Goal: Information Seeking & Learning: Stay updated

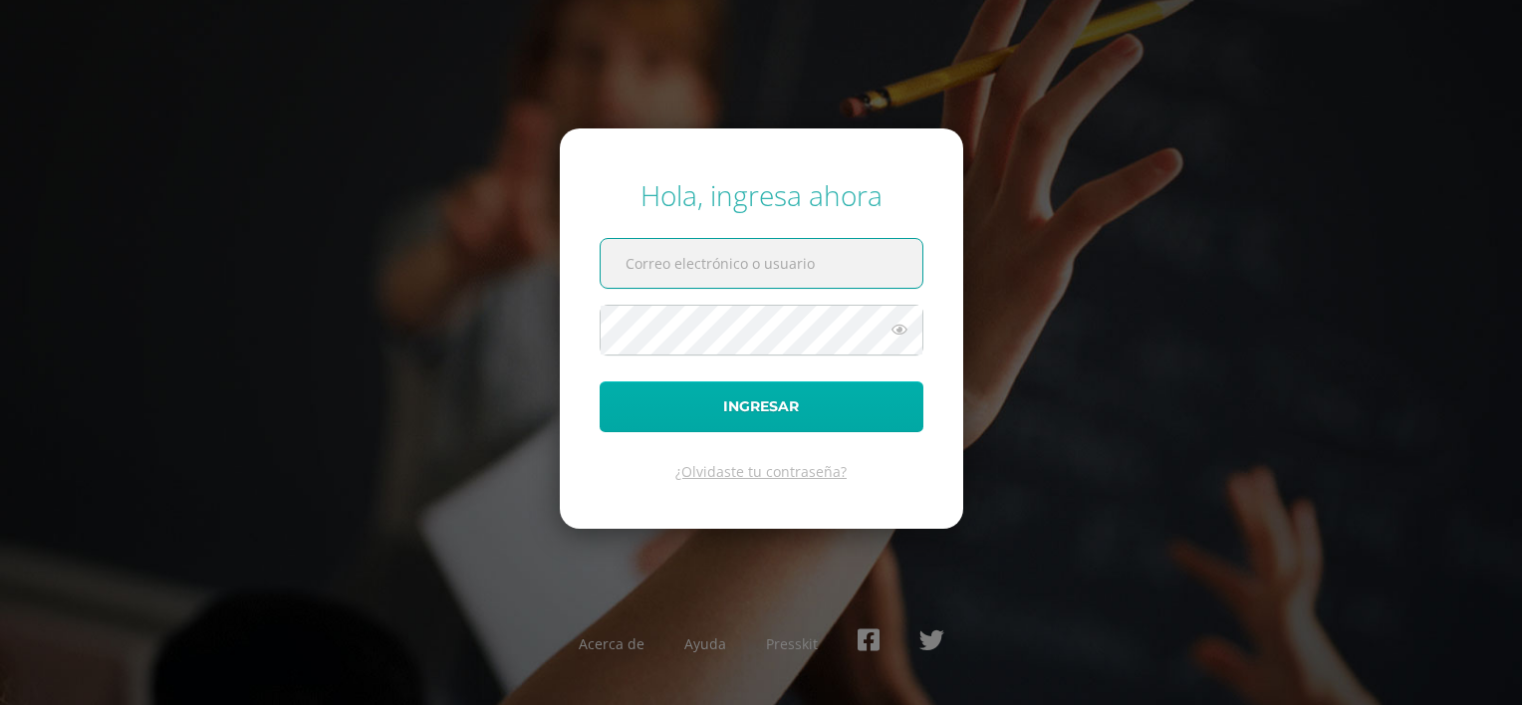
type input "[EMAIL_ADDRESS][DOMAIN_NAME]"
click at [719, 417] on button "Ingresar" at bounding box center [762, 407] width 324 height 51
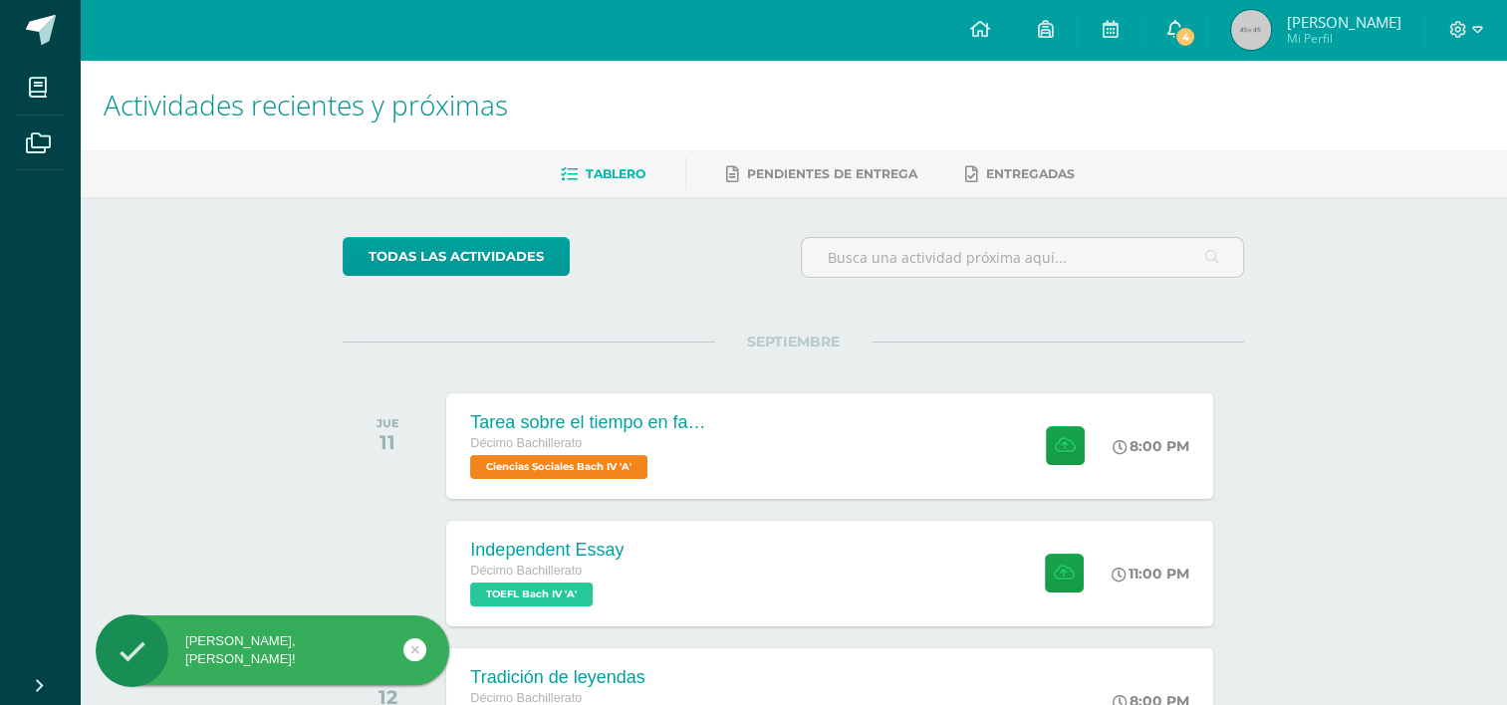
click at [1182, 23] on icon at bounding box center [1175, 29] width 16 height 18
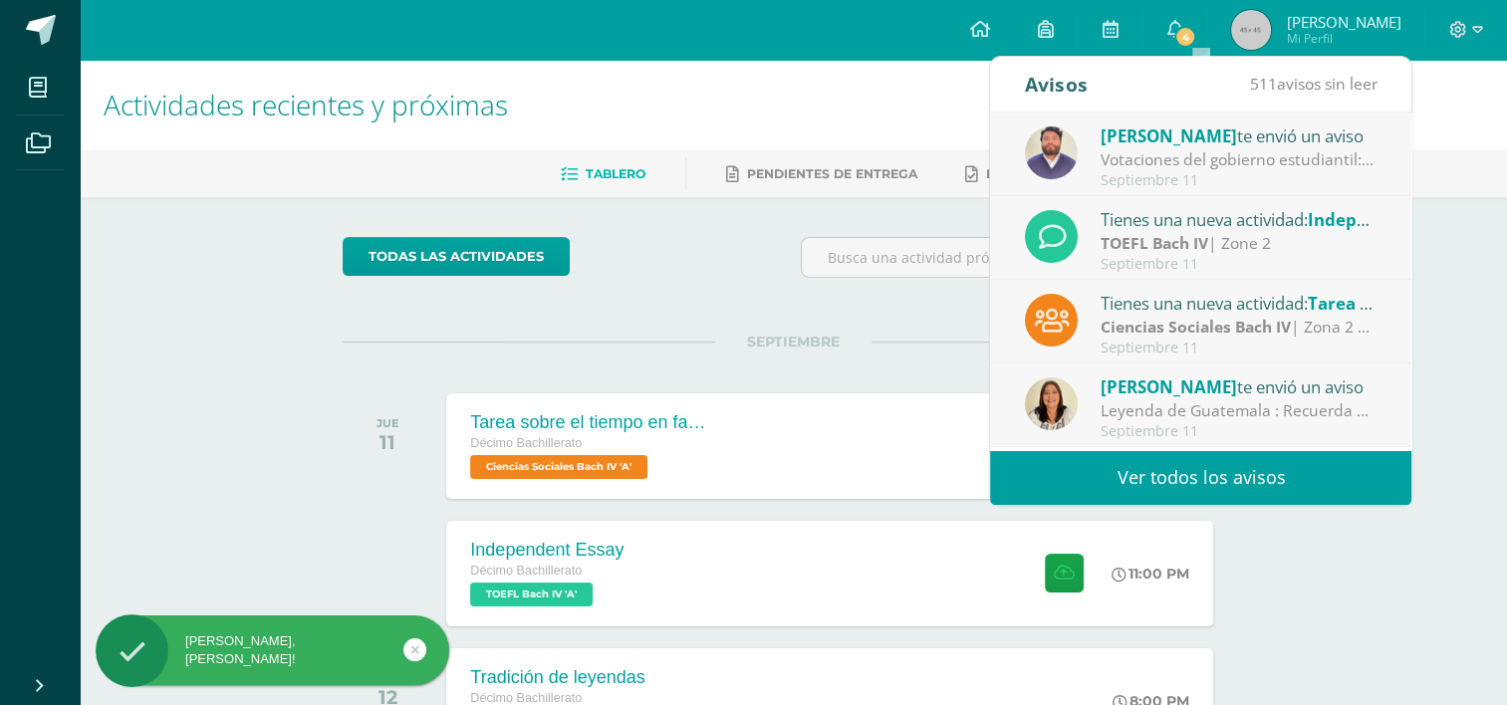
click at [1181, 143] on span "[PERSON_NAME]" at bounding box center [1169, 136] width 136 height 23
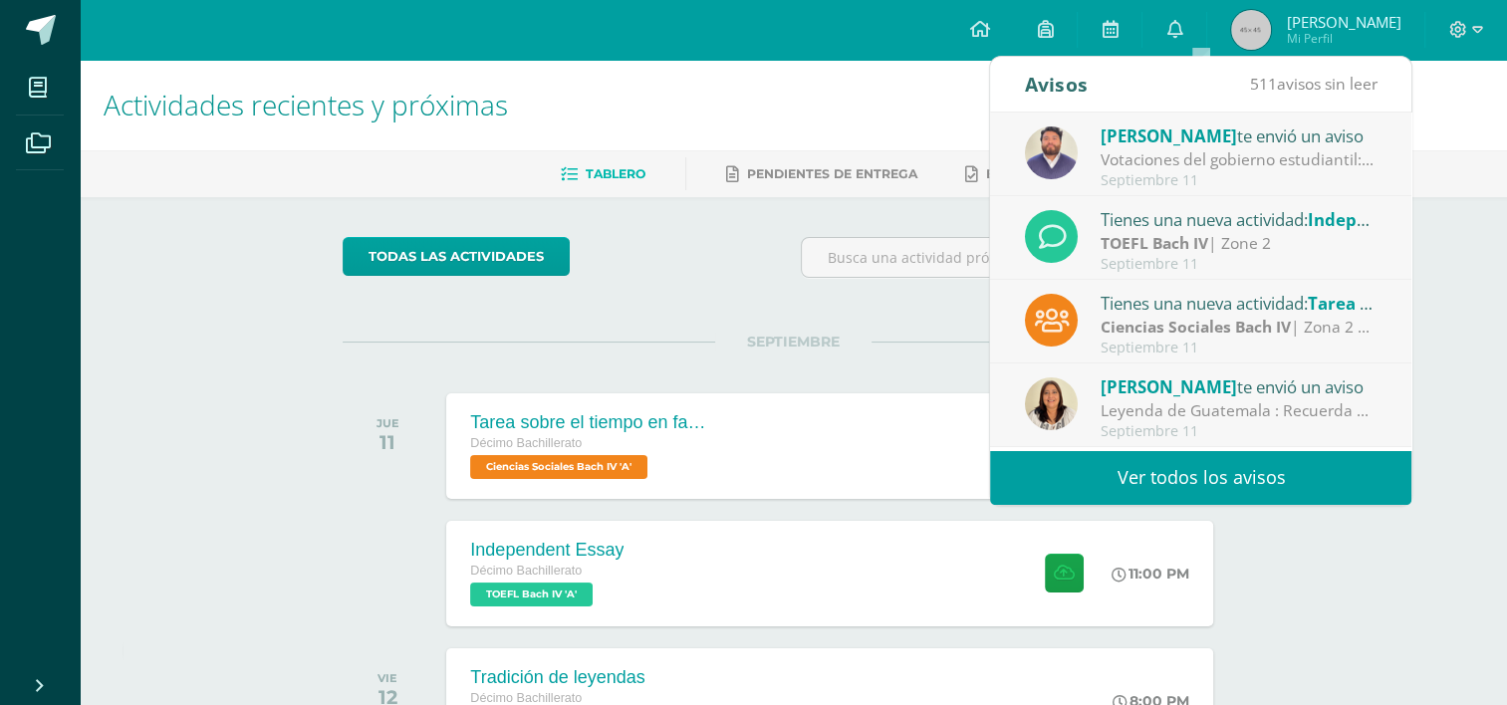
click at [1111, 158] on div "Votaciones del gobierno estudiantil: Estimados padres de familia y estudiantes.…" at bounding box center [1239, 159] width 277 height 23
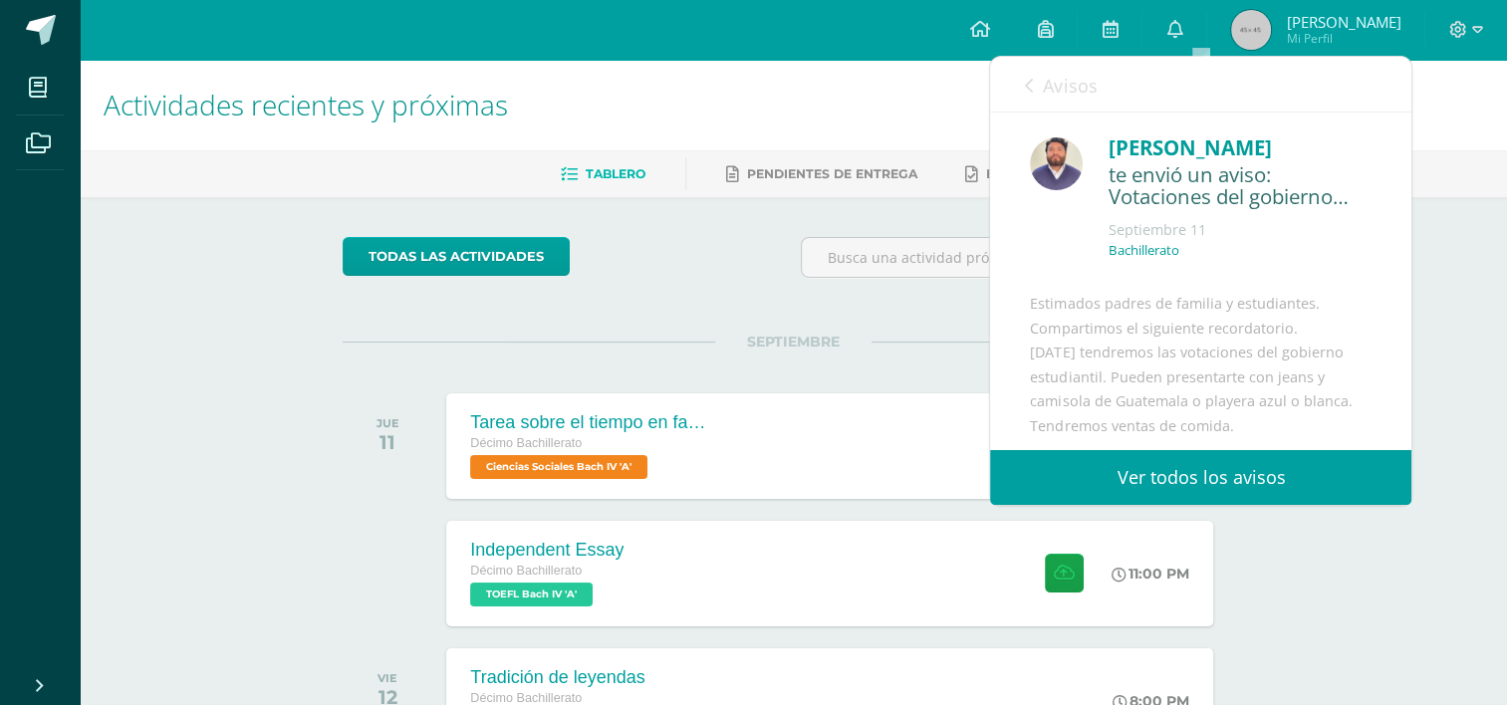
click at [1057, 100] on link "Avisos" at bounding box center [1061, 85] width 72 height 57
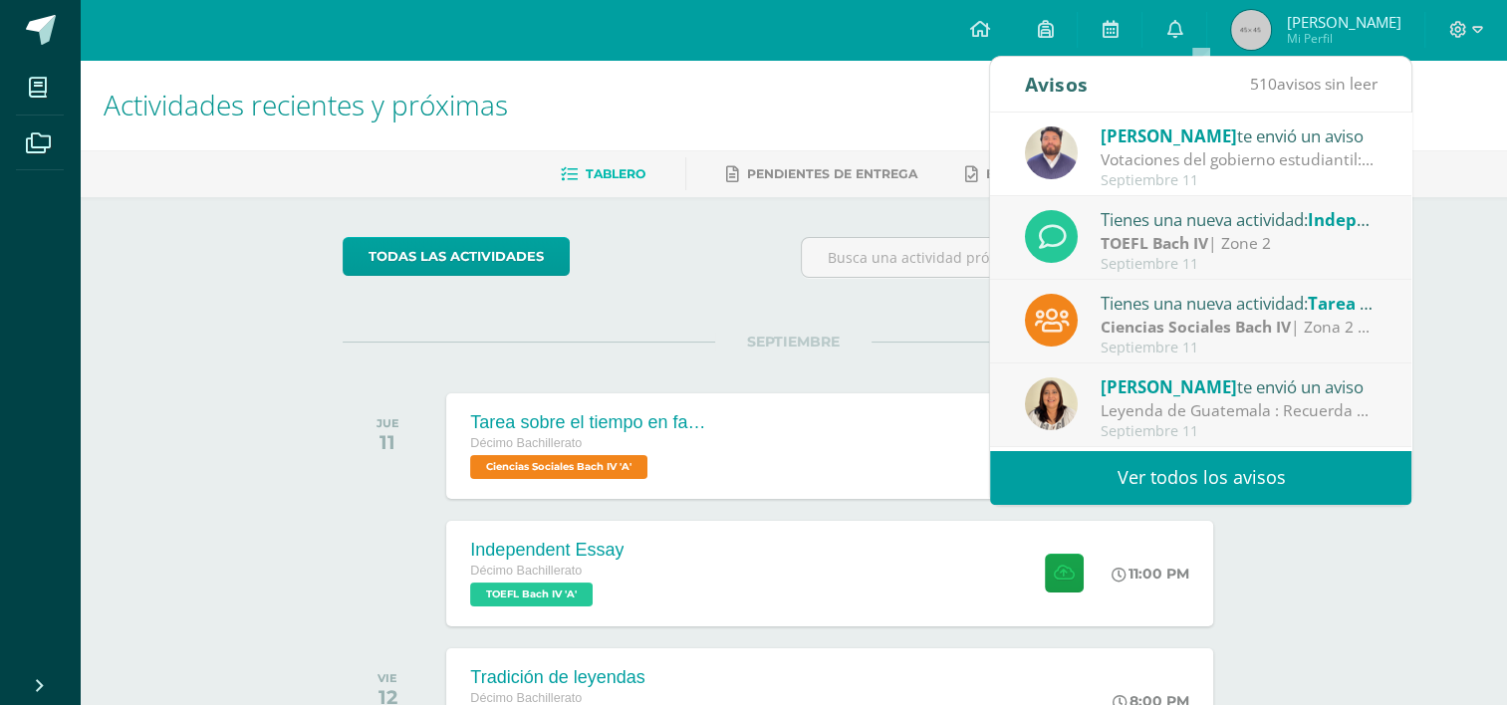
click at [1201, 224] on div "Tienes una nueva actividad: Independent Essay" at bounding box center [1239, 219] width 277 height 26
click at [1185, 235] on strong "TOEFL Bach IV" at bounding box center [1155, 243] width 108 height 22
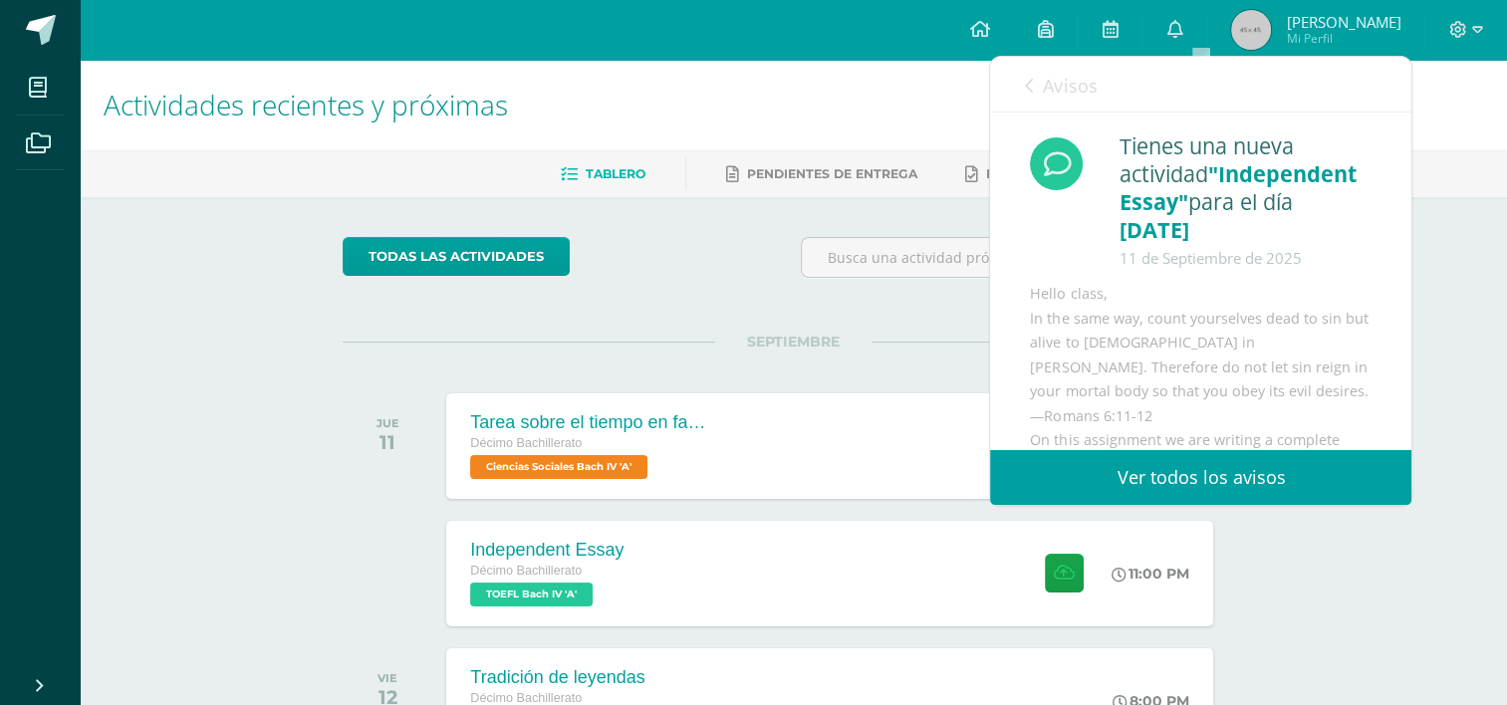
click at [1051, 80] on span "Avisos" at bounding box center [1070, 86] width 54 height 24
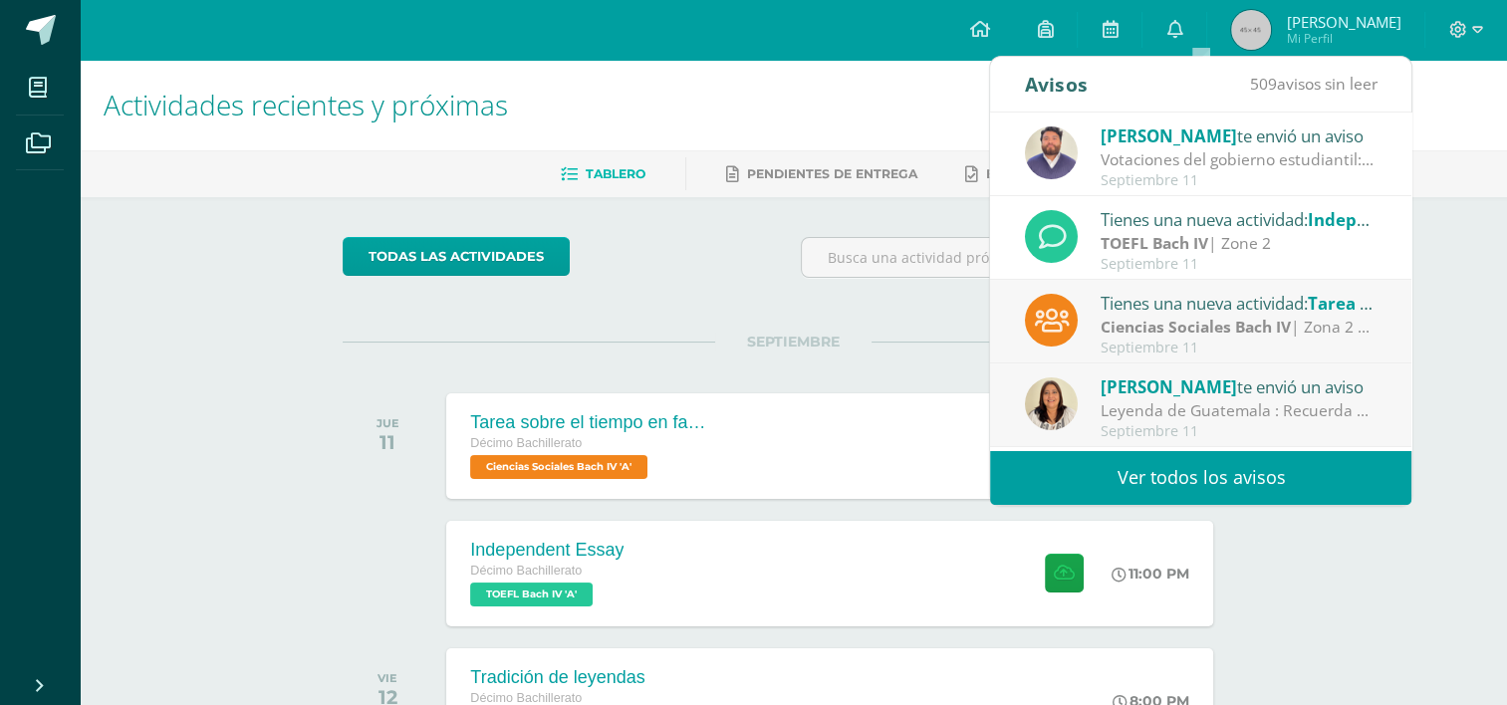
click at [1190, 311] on div "[PERSON_NAME] te envió un aviso Votaciones del gobierno estudiantil: Estimados …" at bounding box center [1411, 282] width 843 height 338
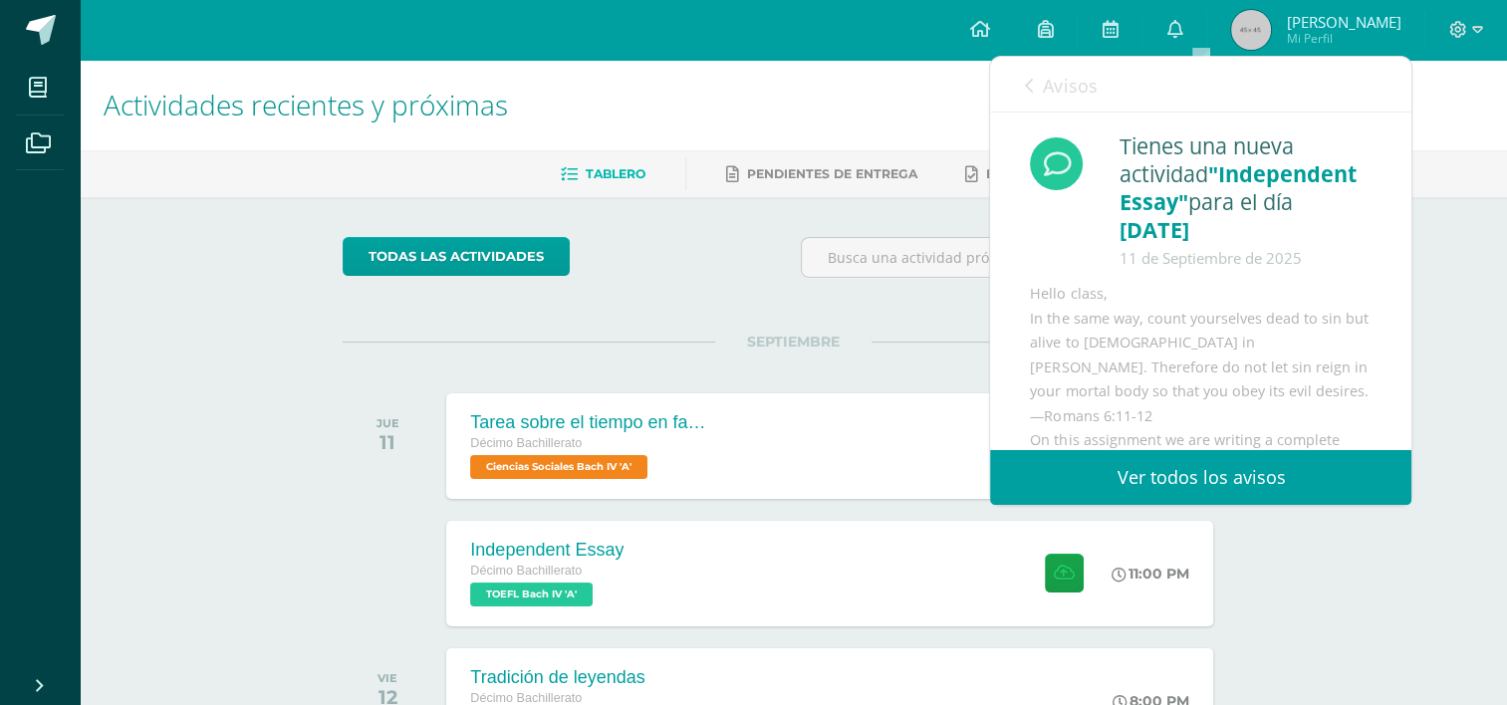
click at [1060, 82] on span "Avisos" at bounding box center [1070, 86] width 54 height 24
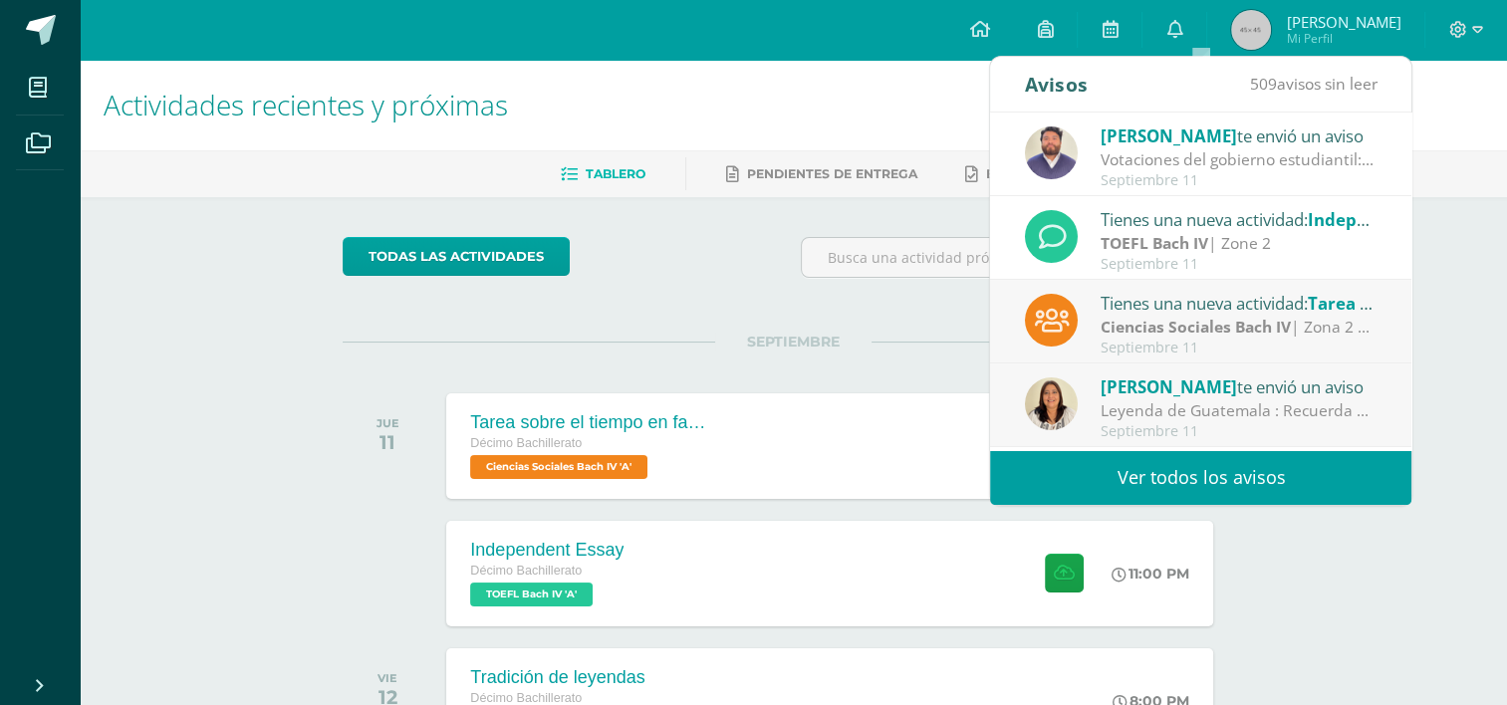
click at [1191, 311] on div "Tienes una nueva actividad: Tarea sobre el tiempo en familia" at bounding box center [1239, 303] width 277 height 26
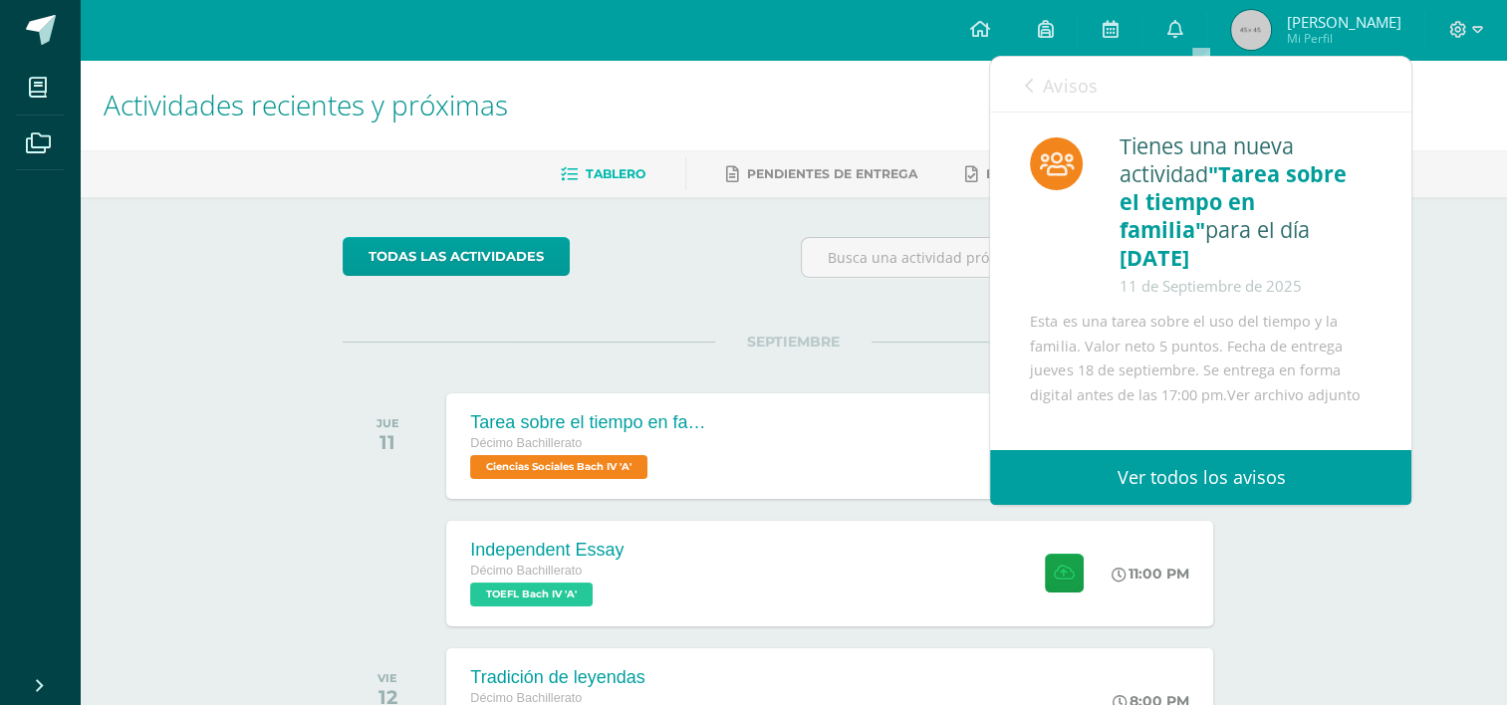
click at [1076, 92] on span "Avisos" at bounding box center [1070, 86] width 54 height 24
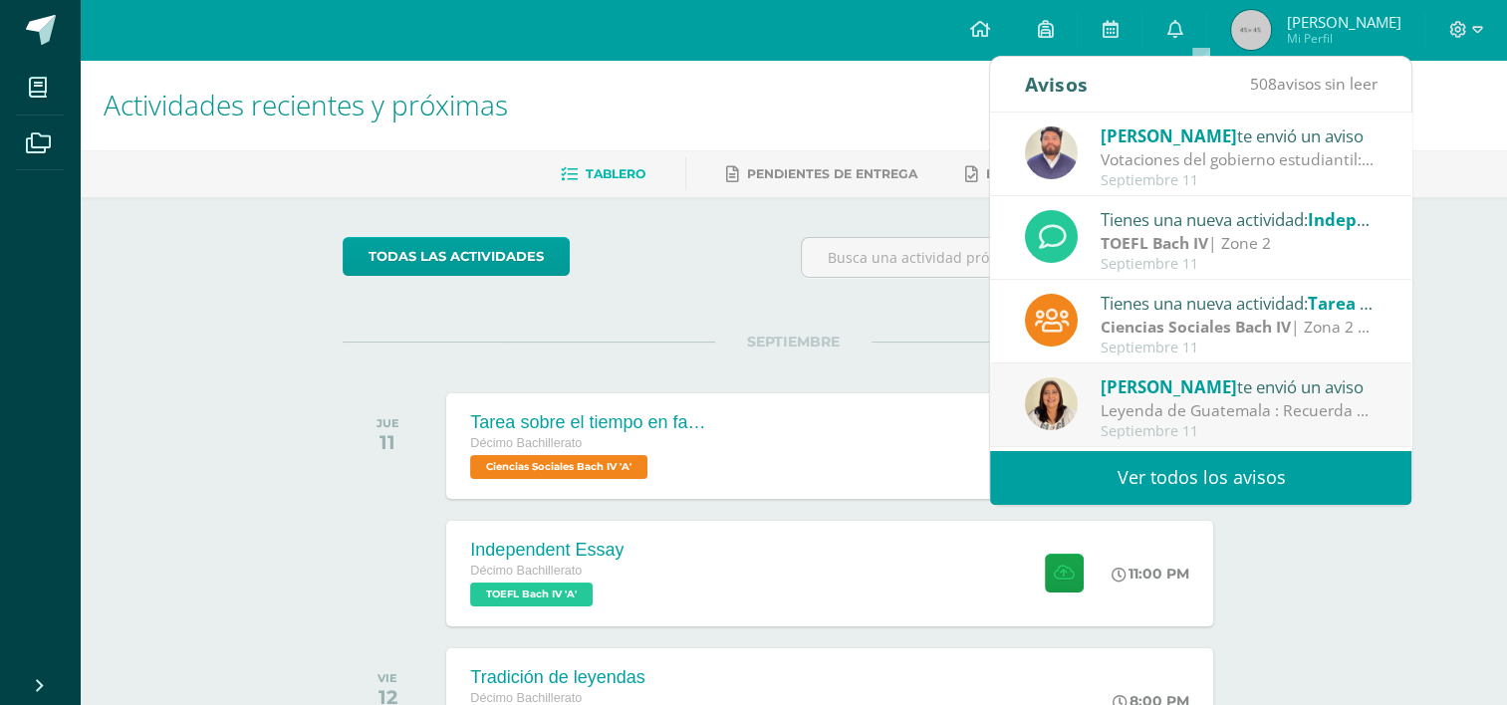
scroll to position [199, 0]
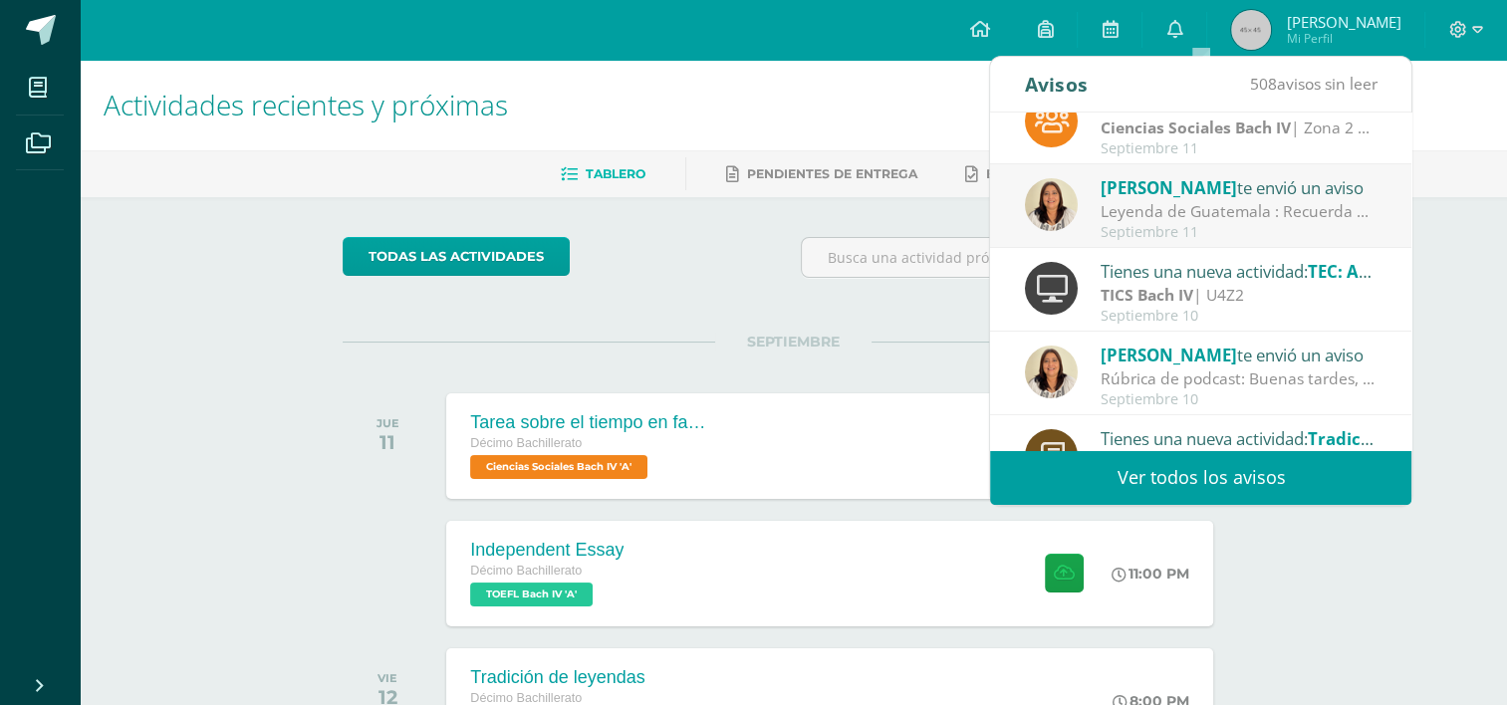
click at [1240, 196] on div "[PERSON_NAME] te envió un aviso" at bounding box center [1239, 187] width 277 height 26
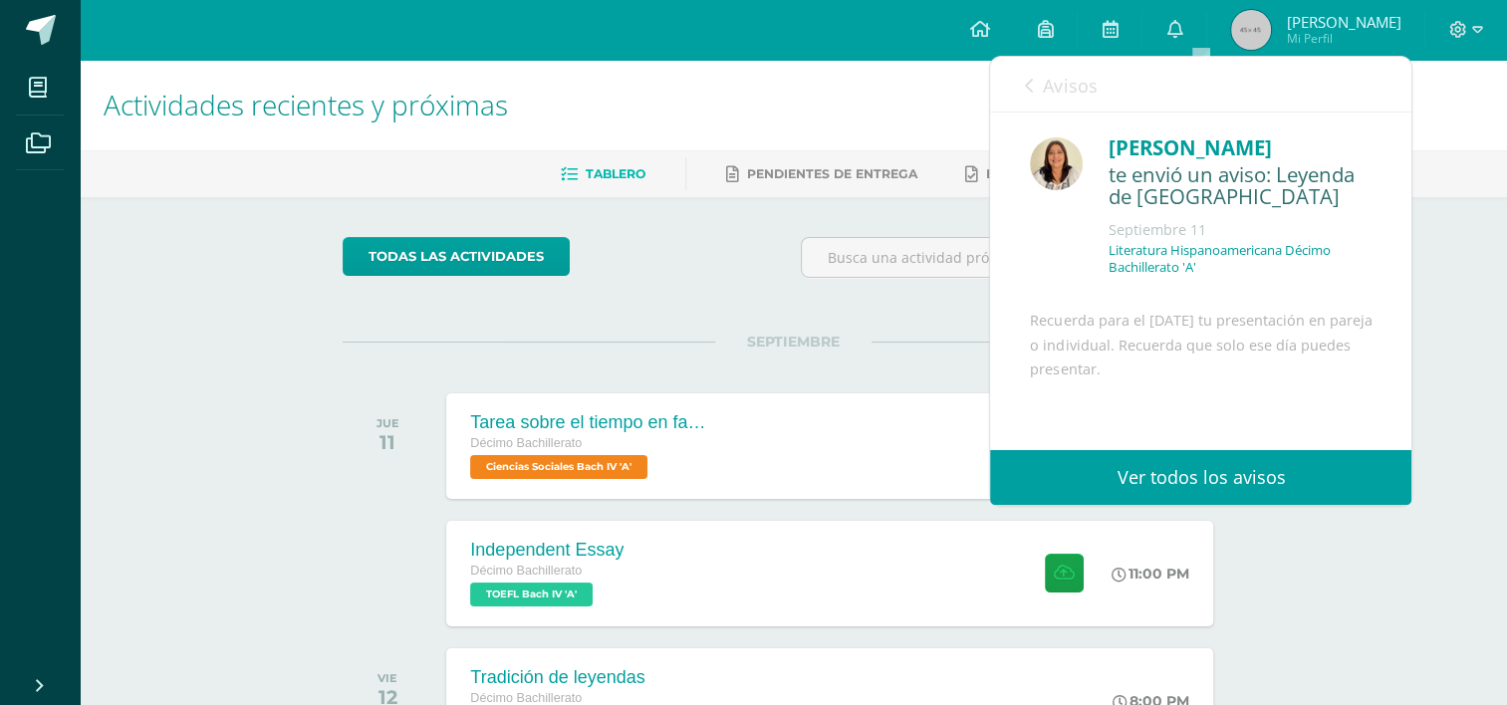
click at [1048, 82] on span "Avisos" at bounding box center [1070, 86] width 54 height 24
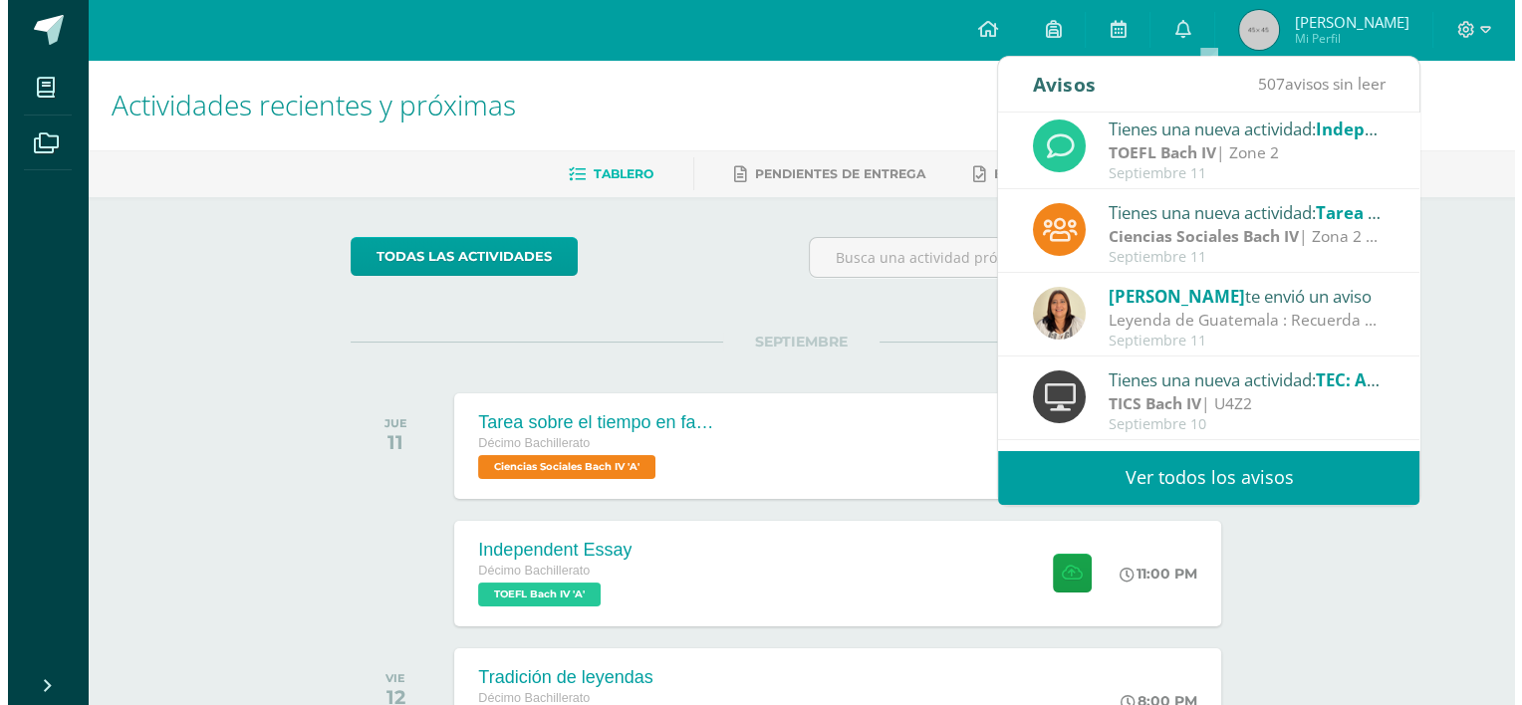
scroll to position [0, 0]
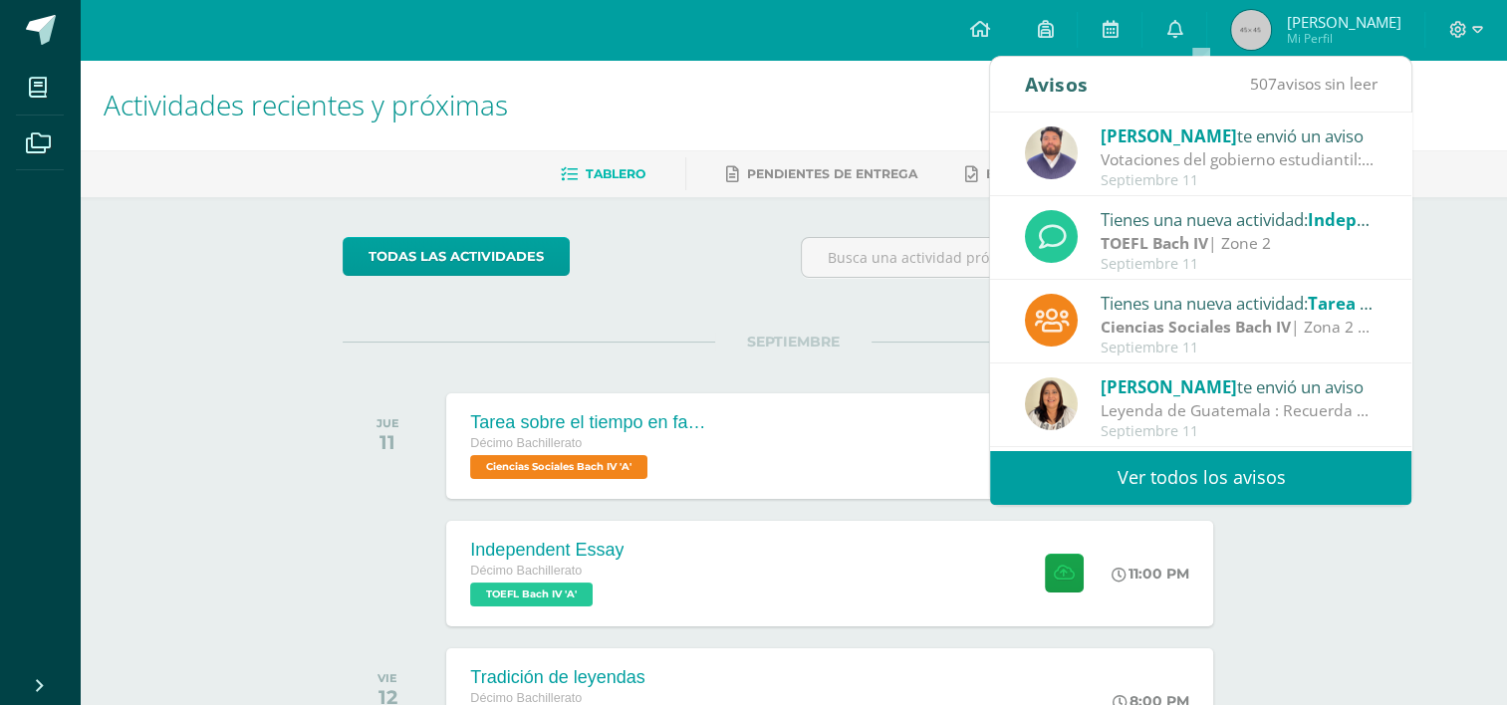
click at [618, 271] on div "todas las Actividades" at bounding box center [526, 265] width 383 height 57
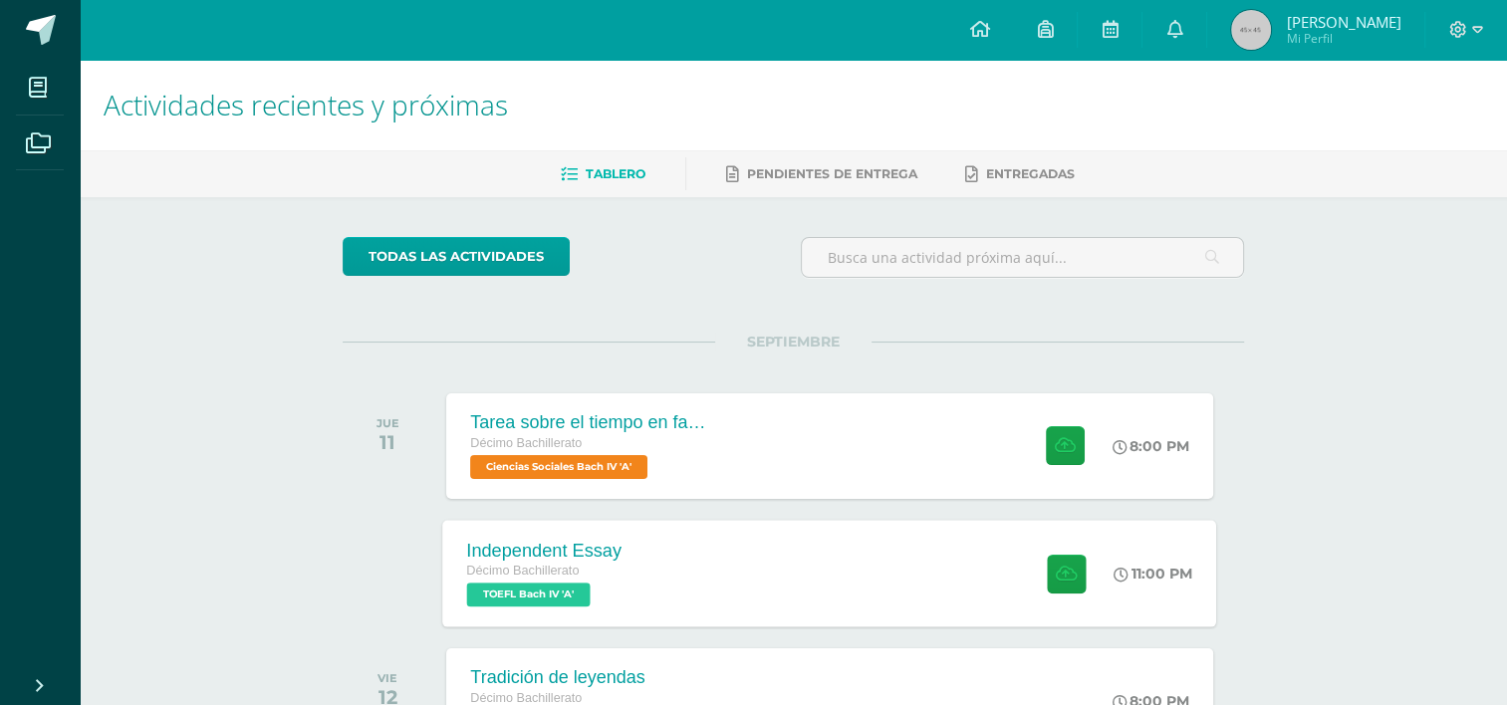
click at [847, 566] on div "Independent Essay Décimo Bachillerato TOEFL Bach IV 'A' 11:00 PM Independent Es…" at bounding box center [830, 573] width 774 height 107
